Goal: Task Accomplishment & Management: Complete application form

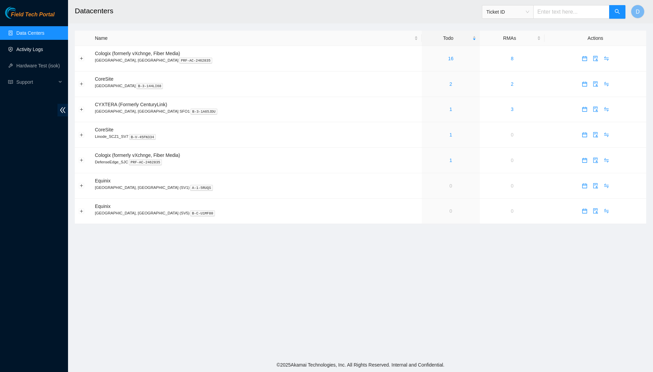
click at [26, 50] on link "Activity Logs" at bounding box center [29, 49] width 27 height 5
click at [448, 86] on link "17" at bounding box center [450, 83] width 5 height 5
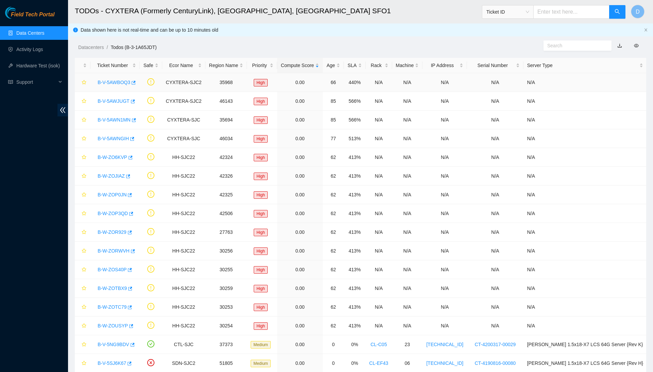
click at [117, 82] on link "B-V-5AWBOQ3" at bounding box center [114, 82] width 33 height 5
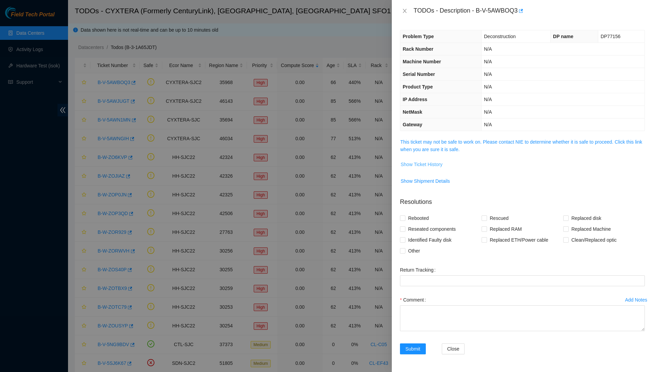
click at [426, 163] on span "Show Ticket History" at bounding box center [422, 164] width 42 height 7
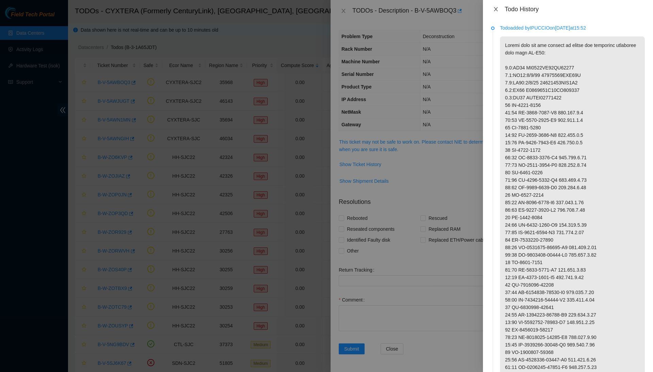
click at [497, 10] on icon "close" at bounding box center [495, 8] width 5 height 5
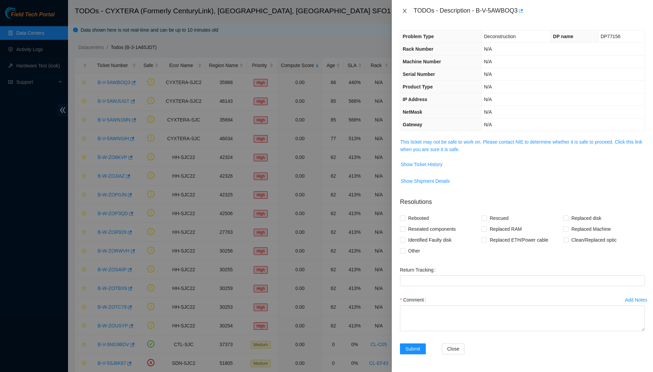
click at [403, 8] on icon "close" at bounding box center [404, 10] width 5 height 5
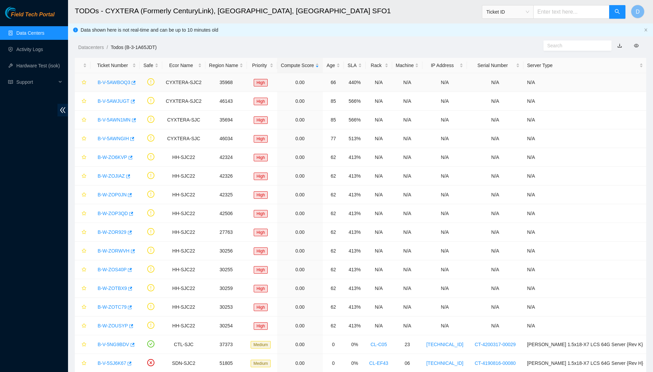
click at [125, 82] on link "B-V-5AWBOQ3" at bounding box center [114, 82] width 33 height 5
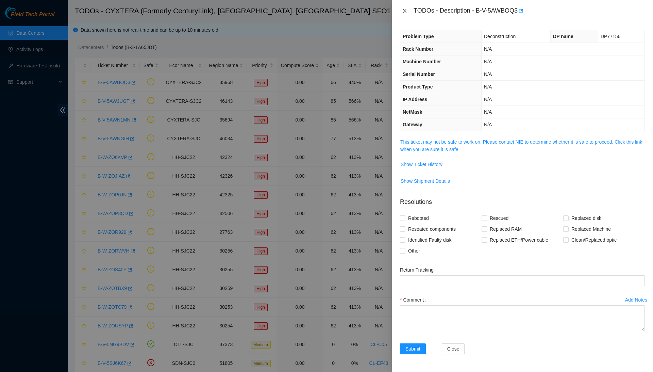
click at [406, 8] on icon "close" at bounding box center [404, 10] width 5 height 5
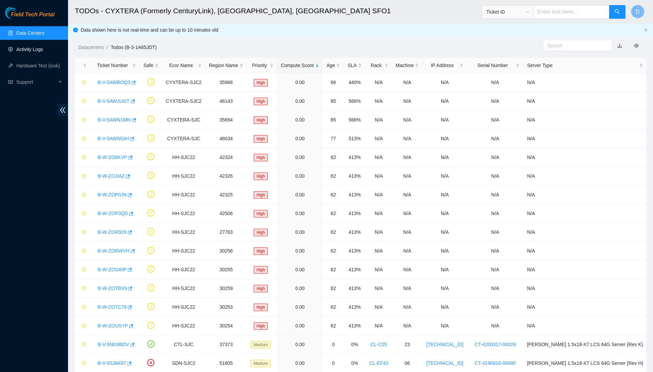
click at [28, 52] on link "Activity Logs" at bounding box center [29, 49] width 27 height 5
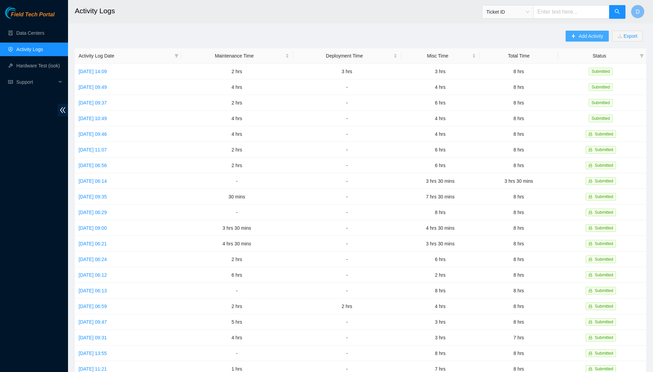
click at [581, 34] on span "Add Activity" at bounding box center [590, 35] width 24 height 7
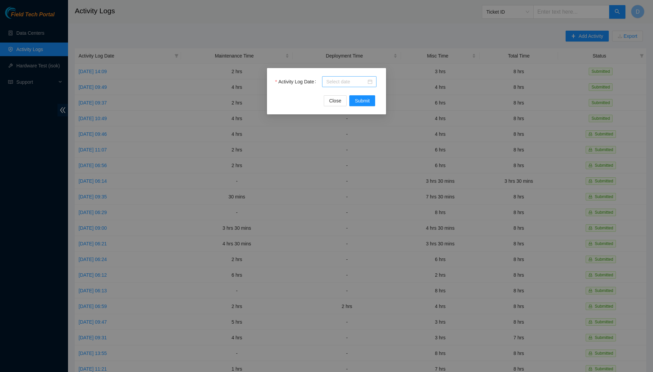
click at [350, 79] on input "Activity Log Date" at bounding box center [346, 81] width 40 height 7
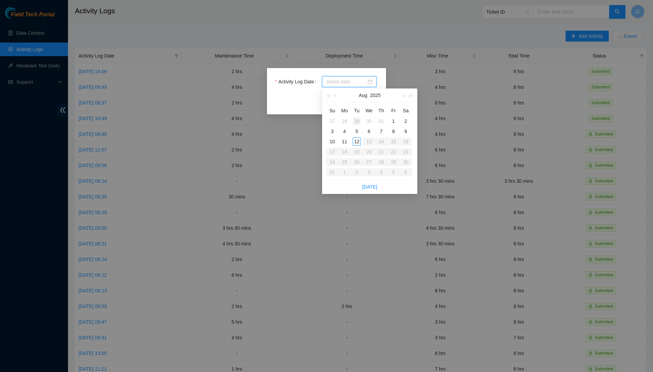
type input "[DATE]"
click at [347, 139] on div "11" at bounding box center [344, 141] width 8 height 8
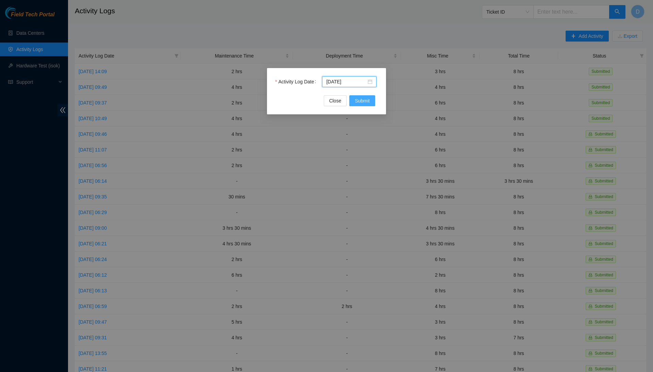
click at [373, 103] on button "Submit" at bounding box center [362, 100] width 26 height 11
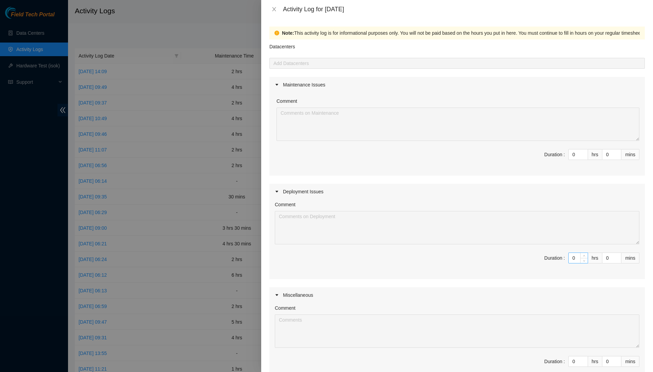
click at [575, 257] on input "0" at bounding box center [578, 258] width 19 height 10
type input "4"
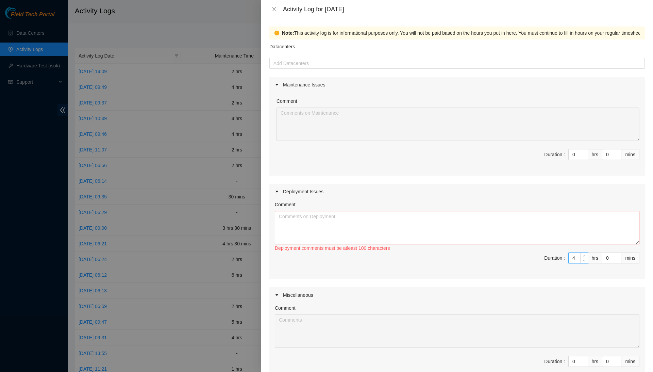
type input "4"
click at [576, 233] on textarea "Comment" at bounding box center [457, 227] width 365 height 33
click at [576, 255] on input "4" at bounding box center [578, 258] width 19 height 10
type input "0"
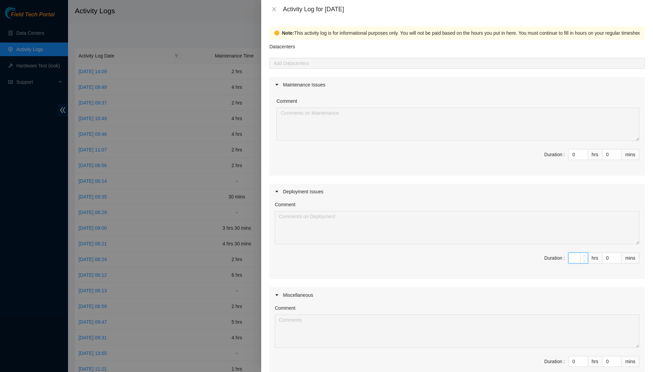
type input "5"
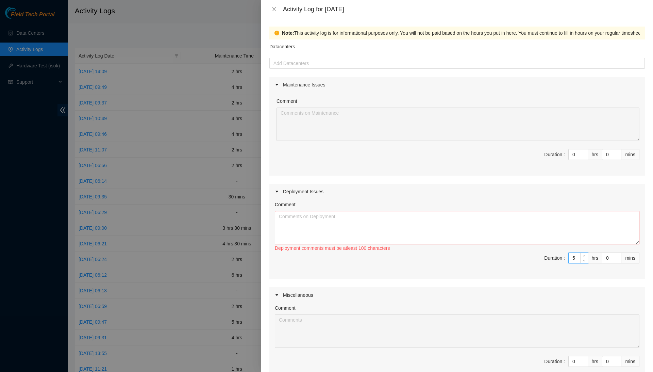
type input "5"
click at [589, 220] on textarea "Comment" at bounding box center [457, 227] width 365 height 33
click at [576, 257] on input "5" at bounding box center [578, 258] width 19 height 10
type input "0"
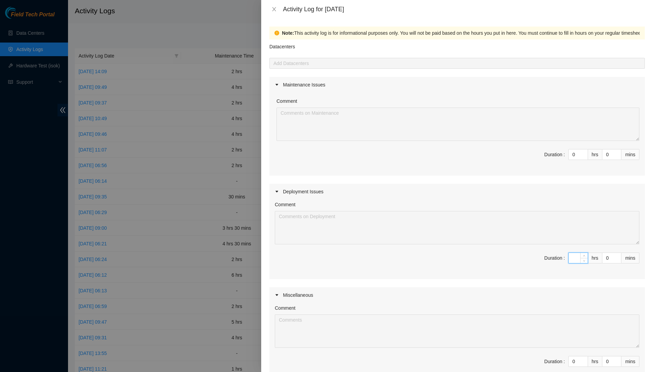
type input "5"
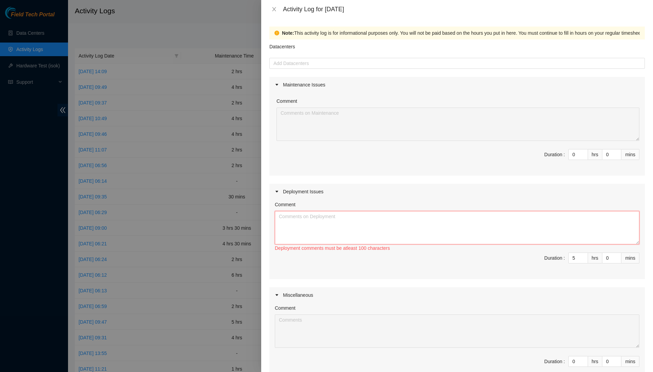
click at [592, 221] on textarea "Comment" at bounding box center [457, 227] width 365 height 33
click at [608, 255] on input "0" at bounding box center [611, 258] width 19 height 10
type input "3"
type input "30"
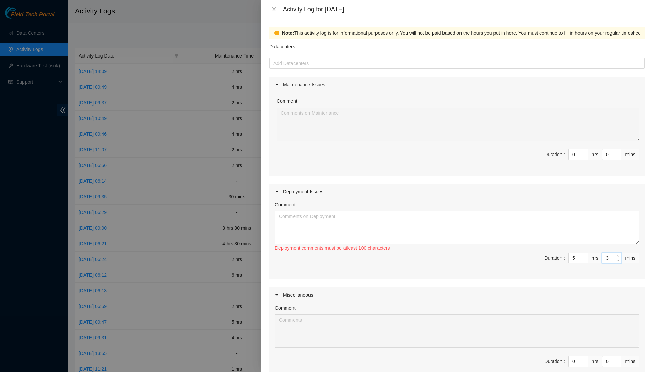
type input "30"
click at [603, 223] on textarea "Comment" at bounding box center [457, 227] width 365 height 33
type textarea "S"
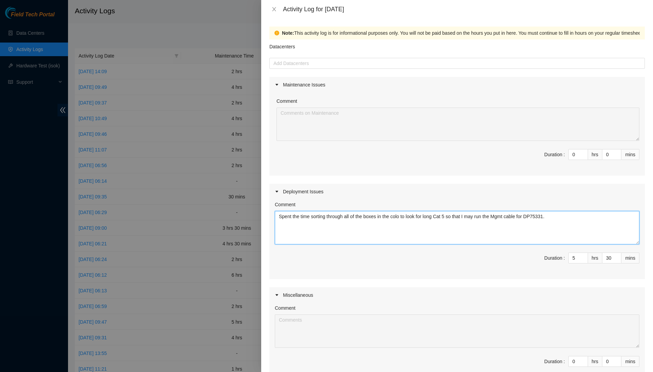
click at [575, 214] on textarea "Spent the time sorting through all of the boxes in the colo to look for long Ca…" at bounding box center [457, 227] width 365 height 33
click at [492, 219] on textarea "Spent the time sorting through all of the boxes in the colo to look for long Ca…" at bounding box center [457, 227] width 365 height 33
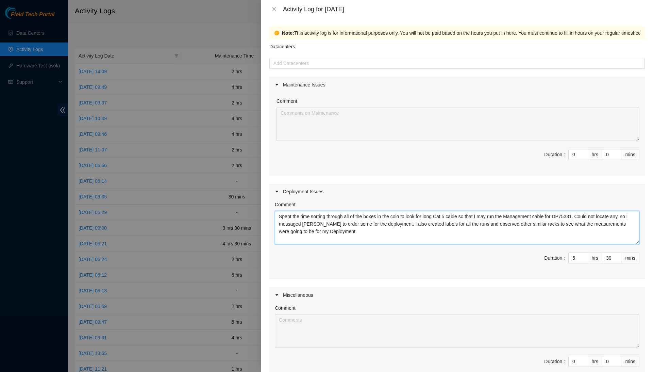
click at [489, 234] on textarea "Spent the time sorting through all of the boxes in the colo to look for long Ca…" at bounding box center [457, 227] width 365 height 33
click at [372, 228] on textarea "Spent the time sorting through all of the boxes in the colo to look for long Ca…" at bounding box center [457, 227] width 365 height 33
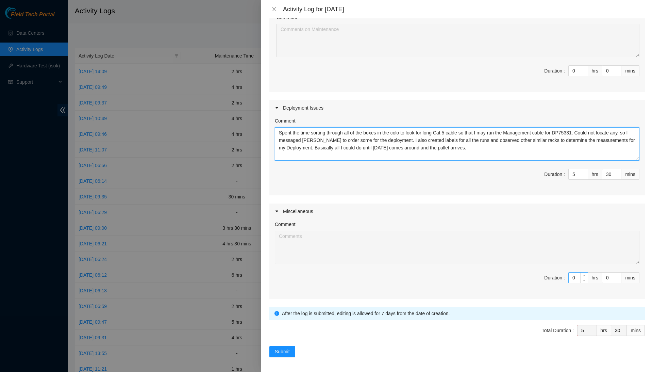
scroll to position [83, 0]
type textarea "Spent the time sorting through all of the boxes in the colo to look for long Ca…"
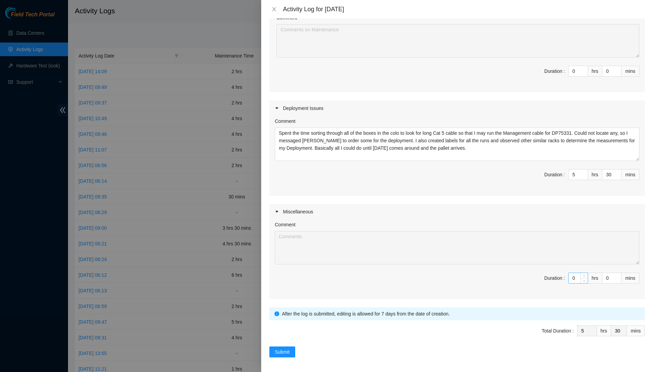
click at [577, 274] on input "0" at bounding box center [578, 278] width 19 height 10
type input "2"
type input "7"
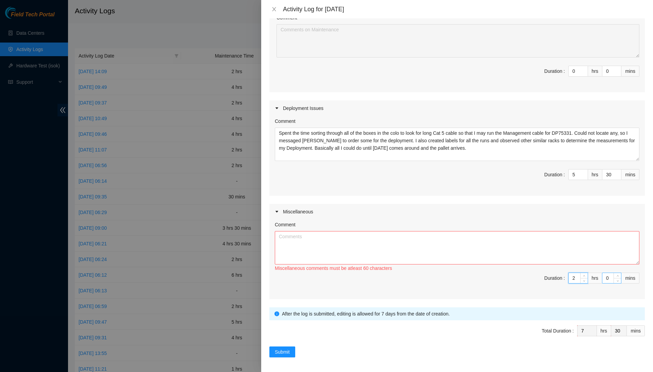
type input "2"
click at [608, 275] on input "0" at bounding box center [611, 278] width 19 height 10
type input "3"
type input "33"
type input "30"
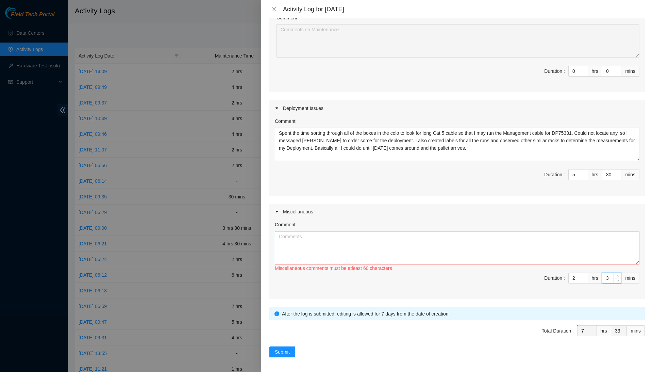
type input "8"
type input "0"
type input "30"
click at [614, 241] on textarea "Comment" at bounding box center [457, 247] width 365 height 33
type textarea "S"
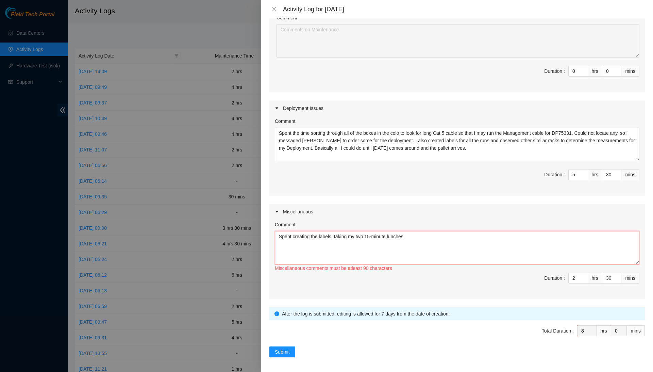
click at [419, 234] on textarea "Spent creating the labels, taking my two 15-minute lunches," at bounding box center [457, 247] width 365 height 33
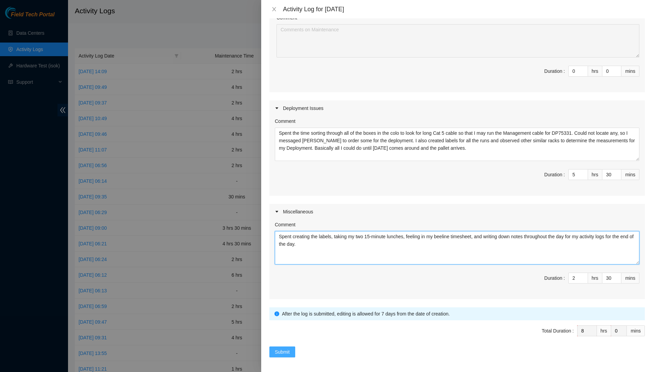
type textarea "Spent creating the labels, taking my two 15-minute lunches, feeling in my beeli…"
click at [288, 352] on span "Submit" at bounding box center [282, 351] width 15 height 7
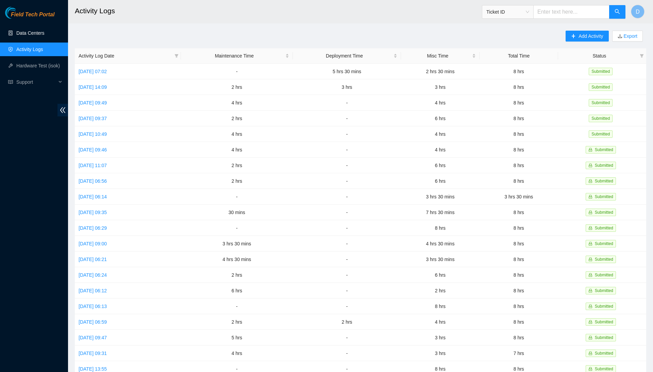
click at [33, 30] on link "Data Centers" at bounding box center [30, 32] width 28 height 5
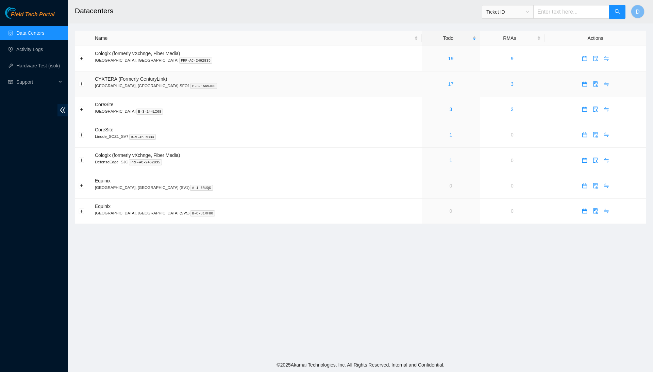
click at [448, 82] on link "17" at bounding box center [450, 83] width 5 height 5
